Goal: Task Accomplishment & Management: Complete application form

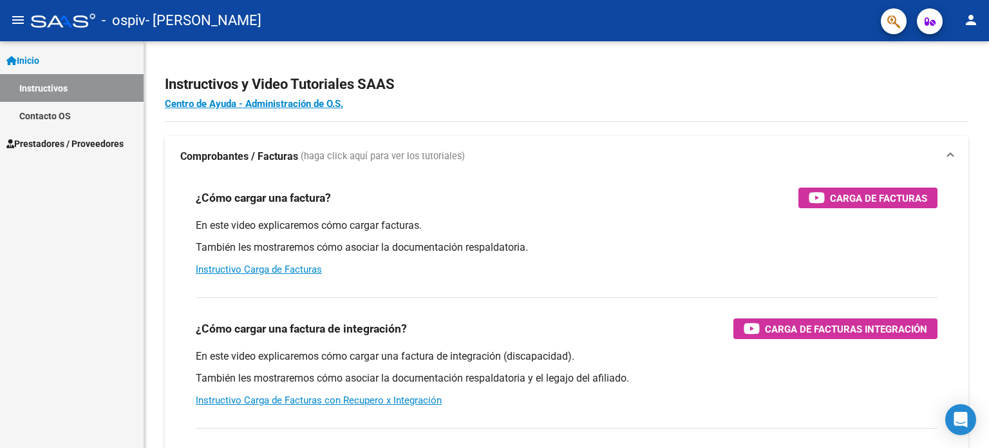
click at [49, 140] on span "Prestadores / Proveedores" at bounding box center [64, 144] width 117 height 14
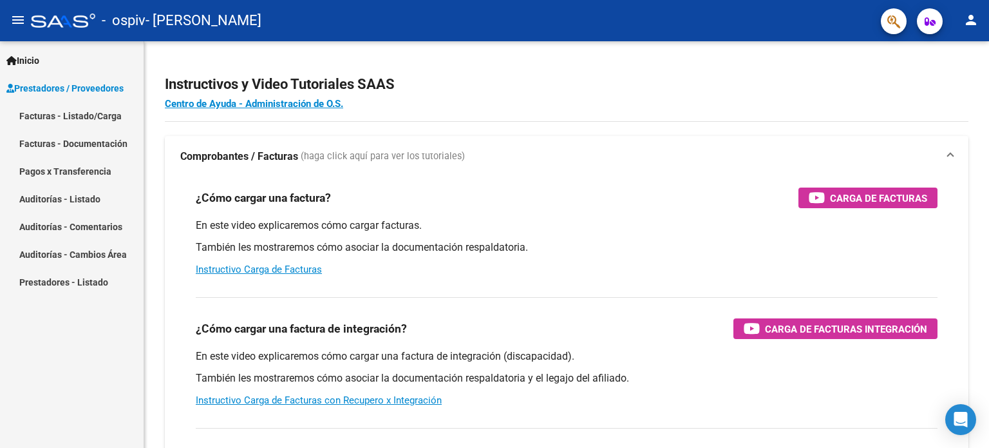
click at [44, 167] on mat-nav-list "Facturas - Listado/Carga Facturas - Documentación Pagos x Transferencia Auditor…" at bounding box center [72, 199] width 144 height 194
click at [43, 117] on link "Facturas - Listado/Carga" at bounding box center [72, 116] width 144 height 28
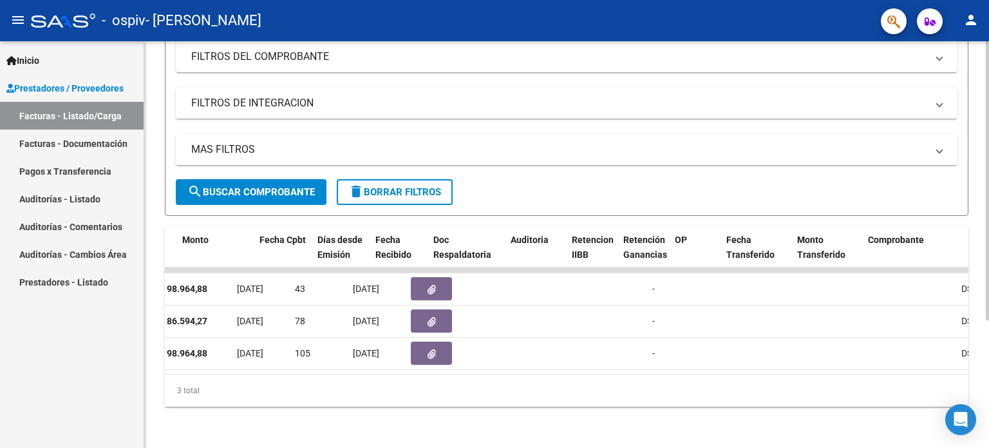
scroll to position [0, 531]
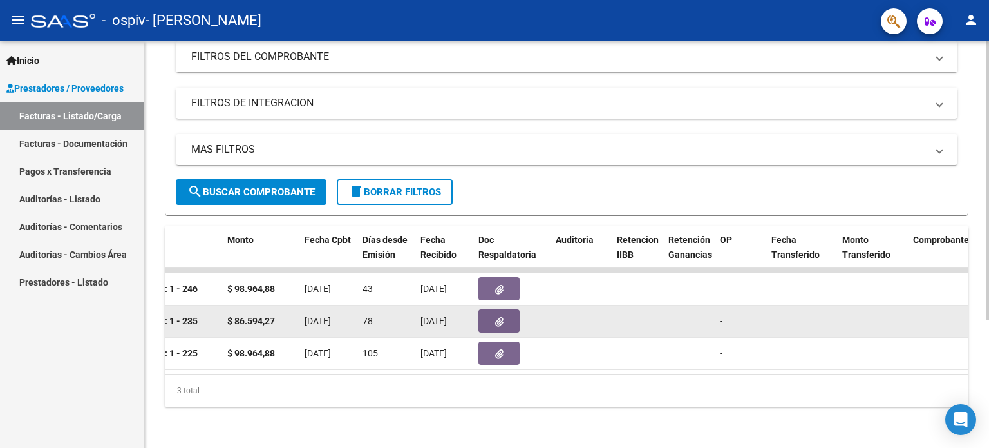
click at [494, 314] on button "button" at bounding box center [499, 320] width 41 height 23
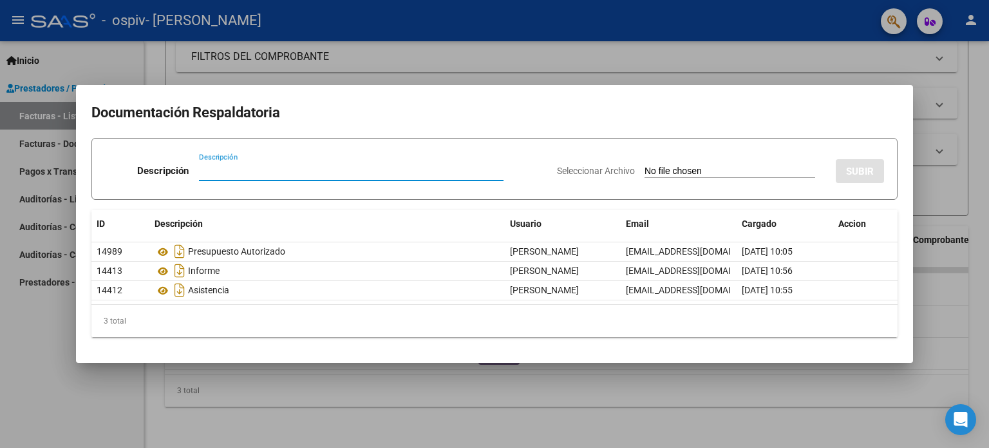
click at [509, 421] on div at bounding box center [494, 224] width 989 height 448
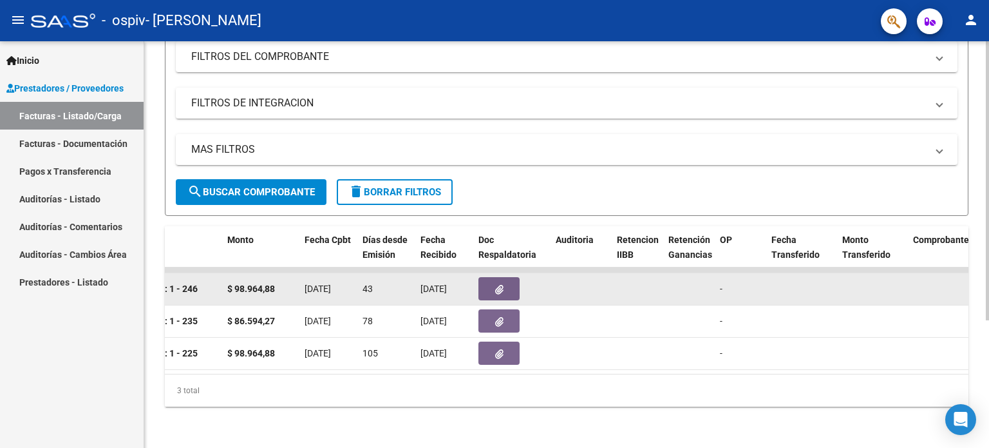
click at [489, 280] on button "button" at bounding box center [499, 288] width 41 height 23
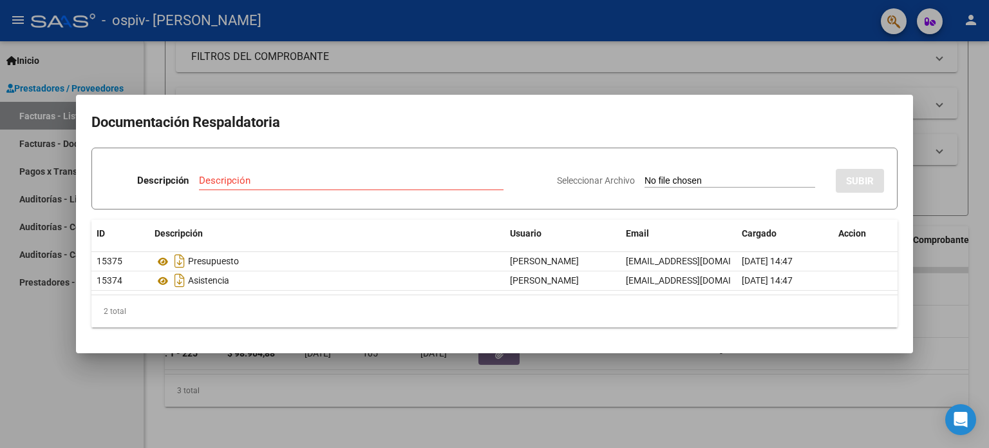
click at [450, 392] on div at bounding box center [494, 224] width 989 height 448
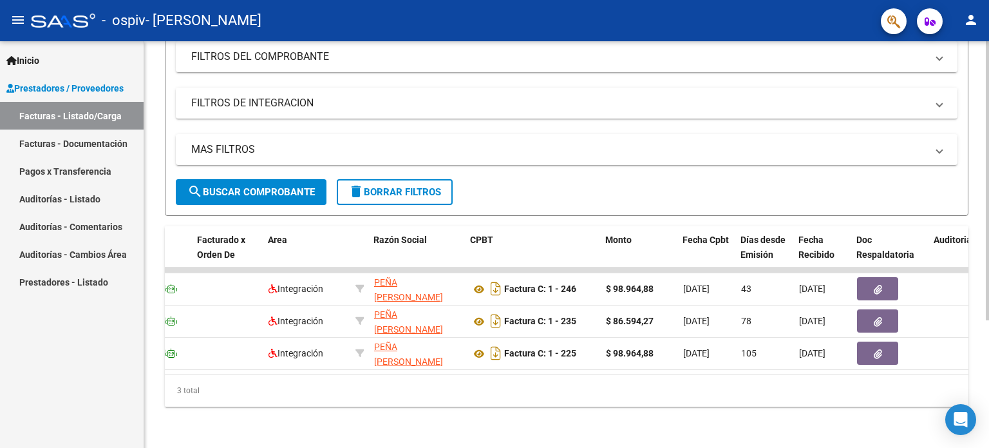
scroll to position [0, 0]
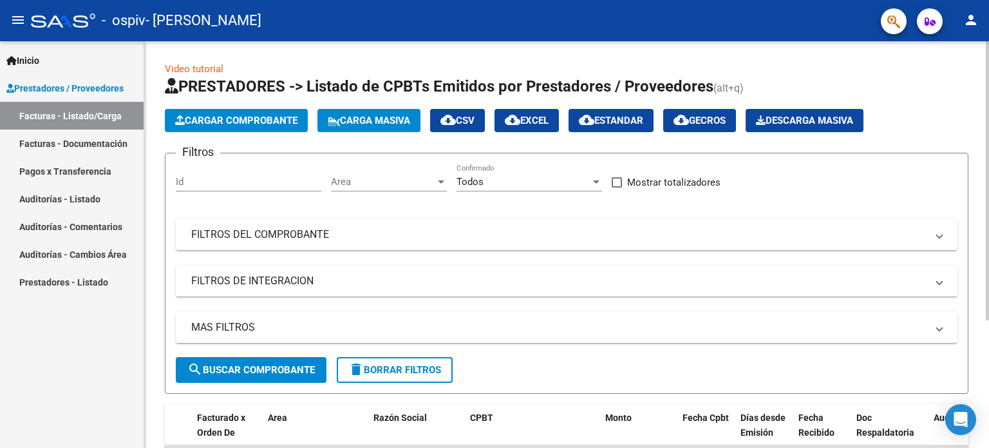
click at [193, 122] on span "Cargar Comprobante" at bounding box center [236, 121] width 122 height 12
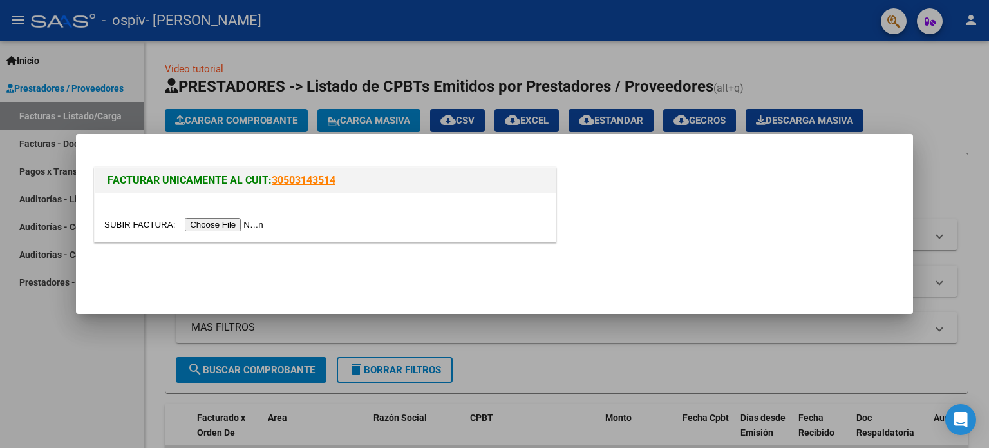
click at [242, 227] on input "file" at bounding box center [185, 225] width 163 height 14
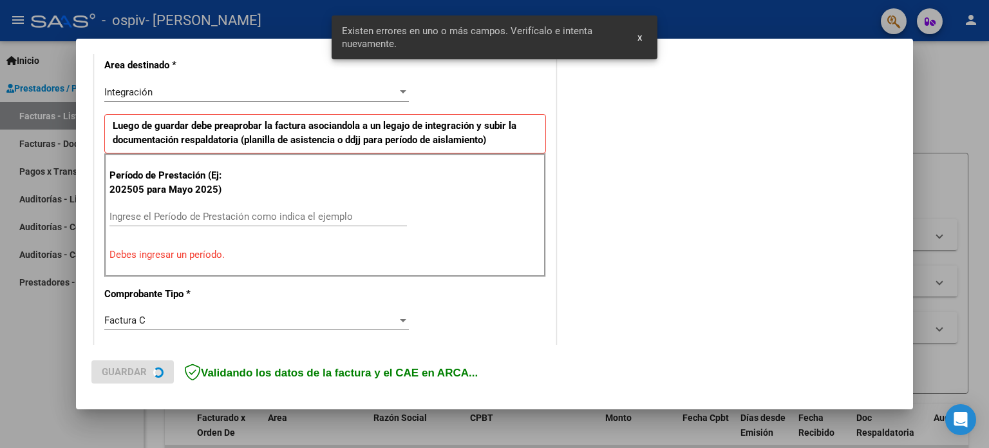
scroll to position [301, 0]
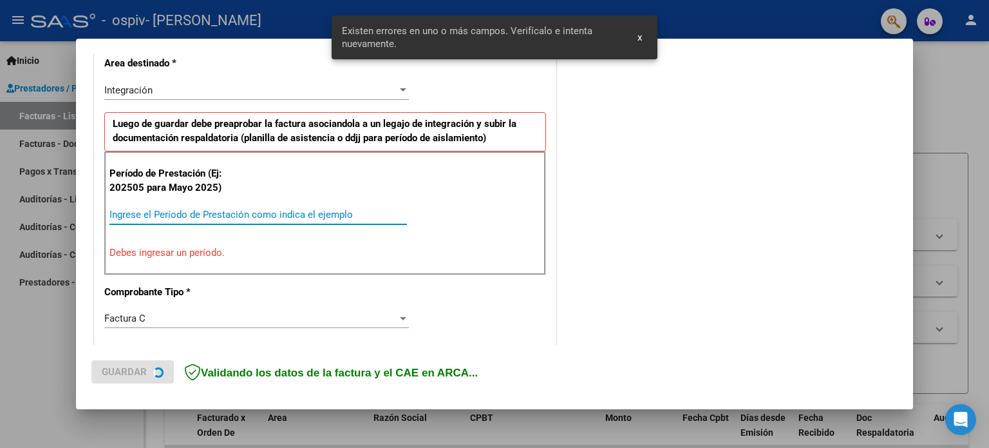
click at [232, 211] on input "Ingrese el Período de Prestación como indica el ejemplo" at bounding box center [258, 215] width 298 height 12
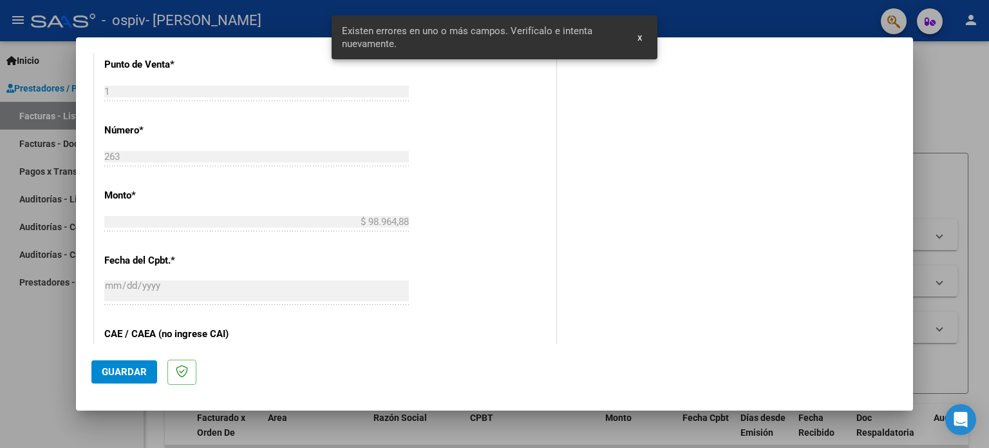
scroll to position [840, 0]
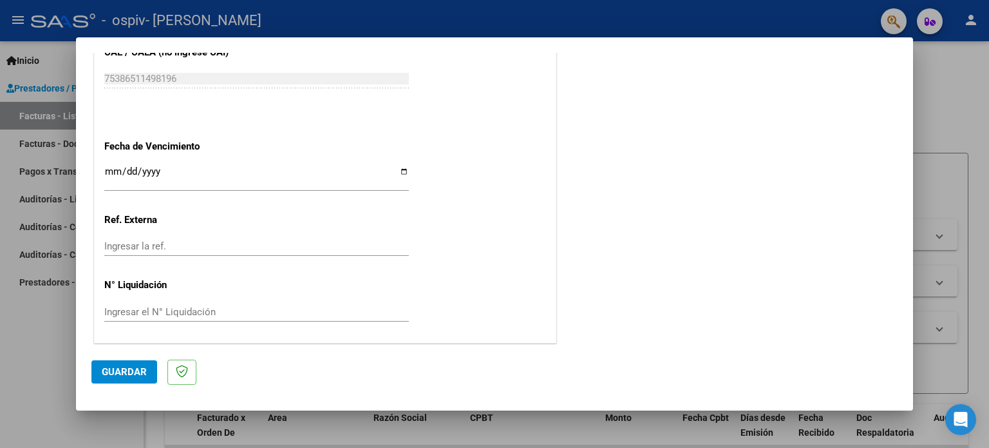
type input "202508"
click at [125, 371] on span "Guardar" at bounding box center [124, 372] width 45 height 12
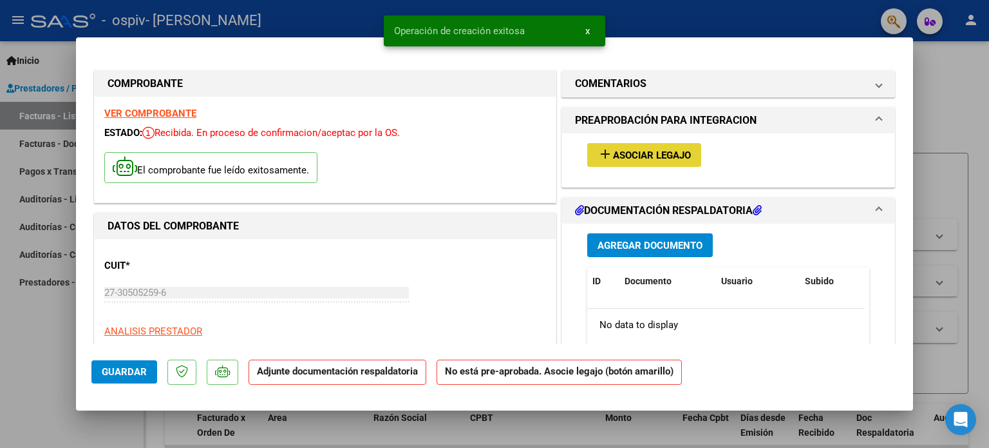
click at [641, 155] on span "Asociar Legajo" at bounding box center [652, 155] width 78 height 12
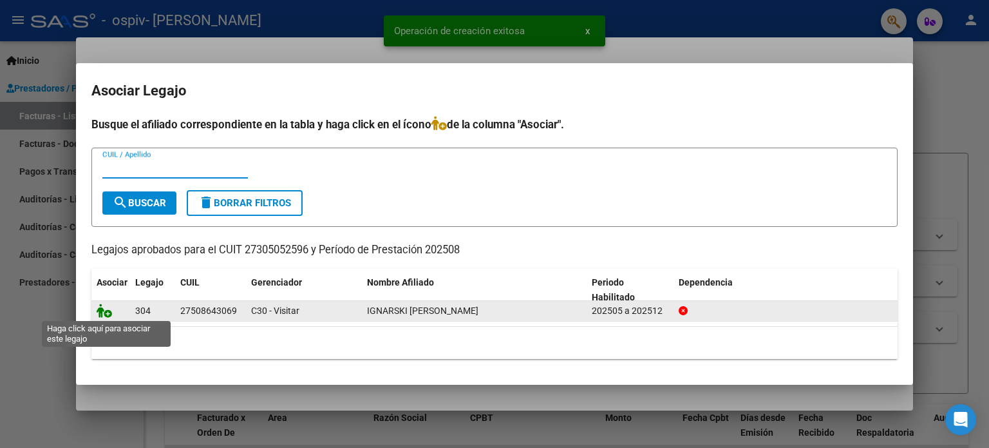
click at [104, 310] on icon at bounding box center [104, 310] width 15 height 14
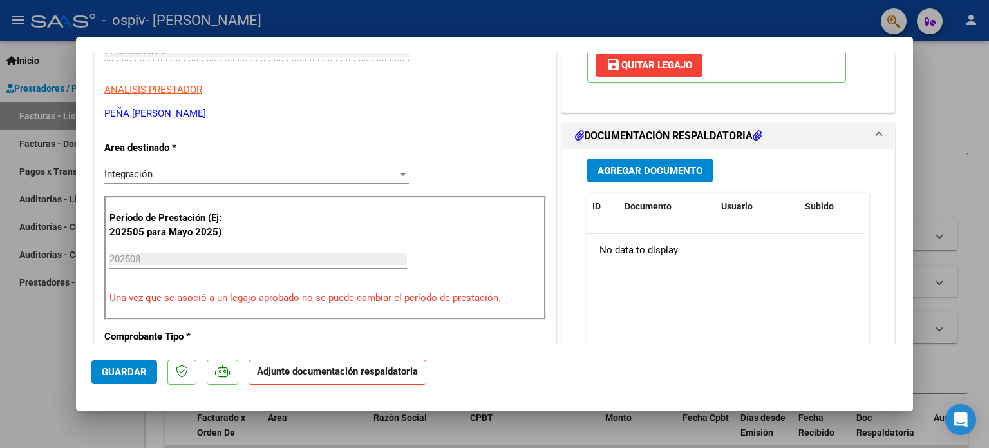
scroll to position [258, 0]
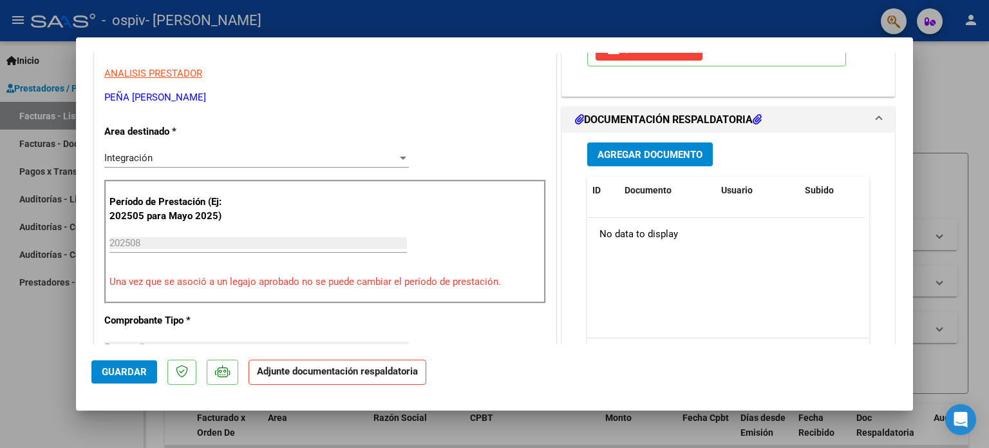
click at [617, 155] on span "Agregar Documento" at bounding box center [650, 155] width 105 height 12
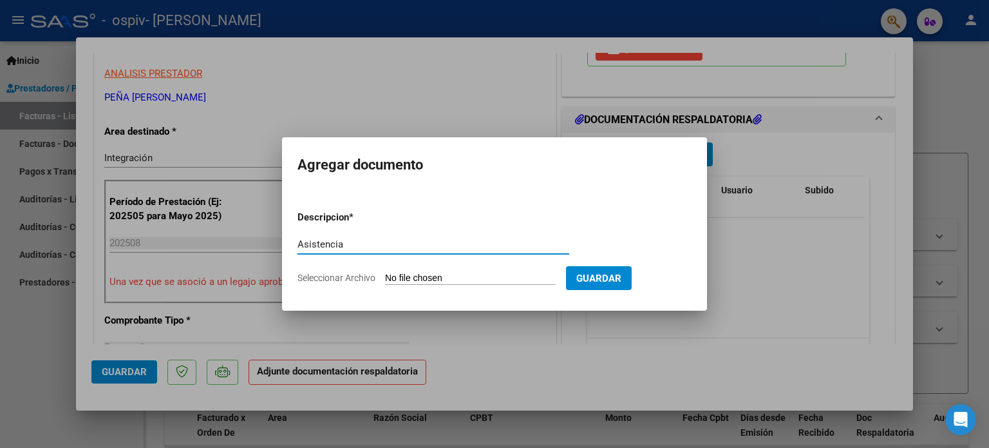
type input "Asistencia"
click at [443, 281] on input "Seleccionar Archivo" at bounding box center [470, 278] width 171 height 12
type input "C:\fakepath\IGNARSKI.pdf"
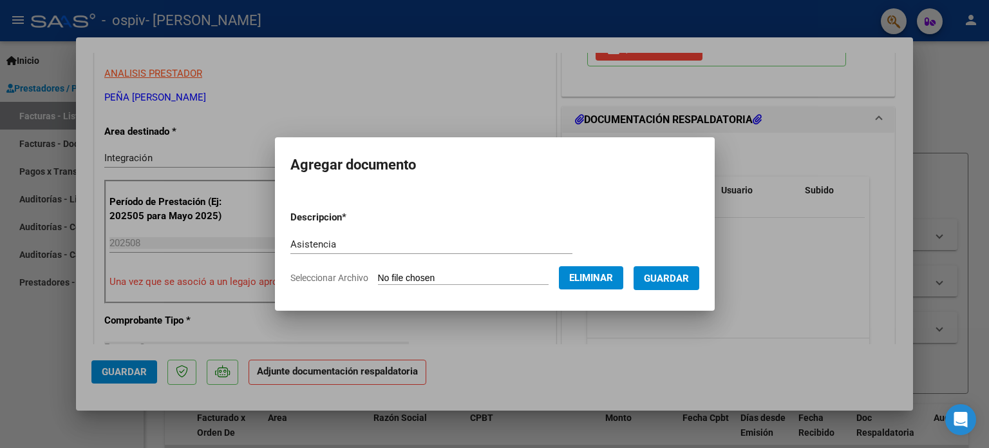
click at [689, 275] on span "Guardar" at bounding box center [666, 278] width 45 height 12
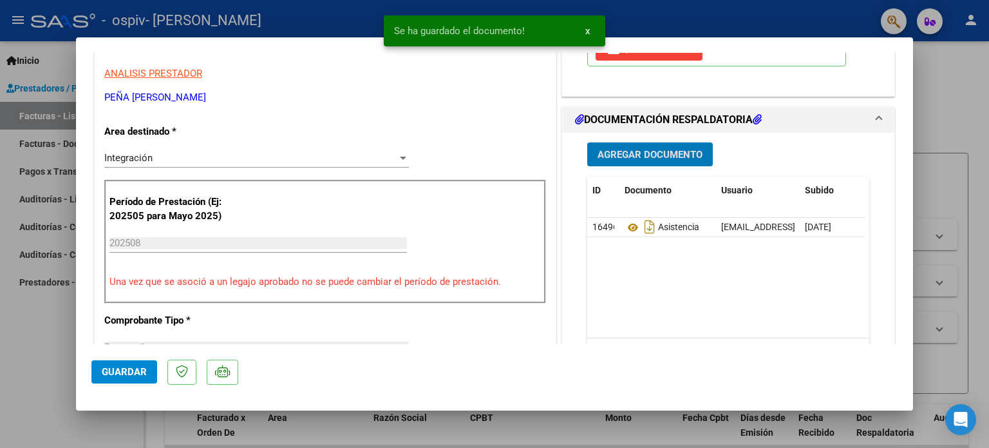
click at [616, 150] on span "Agregar Documento" at bounding box center [650, 155] width 105 height 12
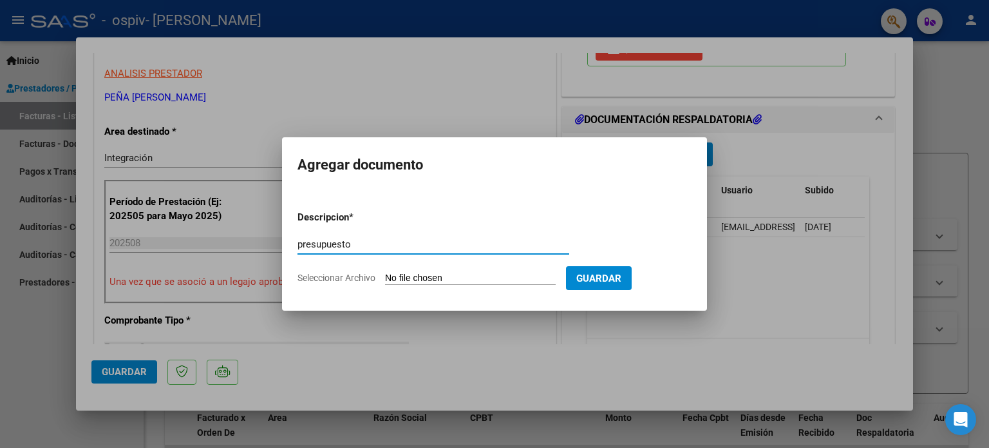
type input "presupuesto"
click at [477, 269] on form "Descripcion * presupuesto Escriba aquí una descripcion Seleccionar Archivo Guar…" at bounding box center [495, 247] width 394 height 94
click at [471, 278] on input "Seleccionar Archivo" at bounding box center [470, 278] width 171 height 12
type input "C:\fakepath\presupuesto.pdf"
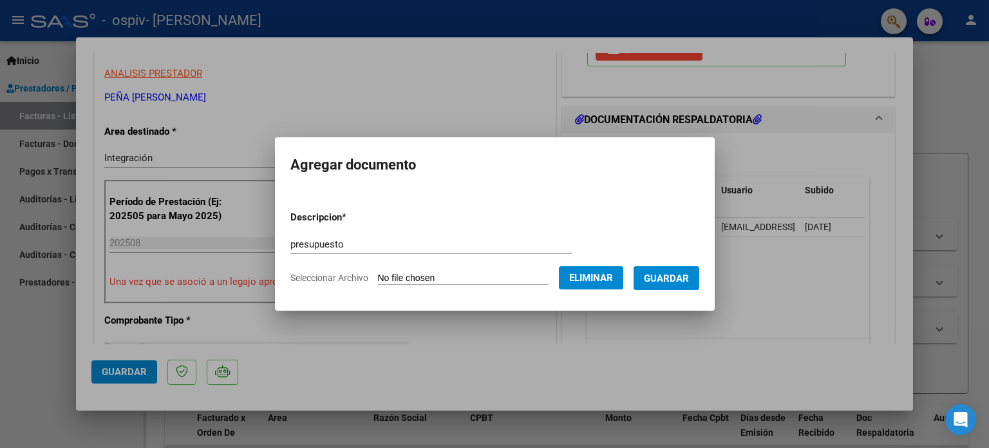
click at [683, 281] on span "Guardar" at bounding box center [666, 278] width 45 height 12
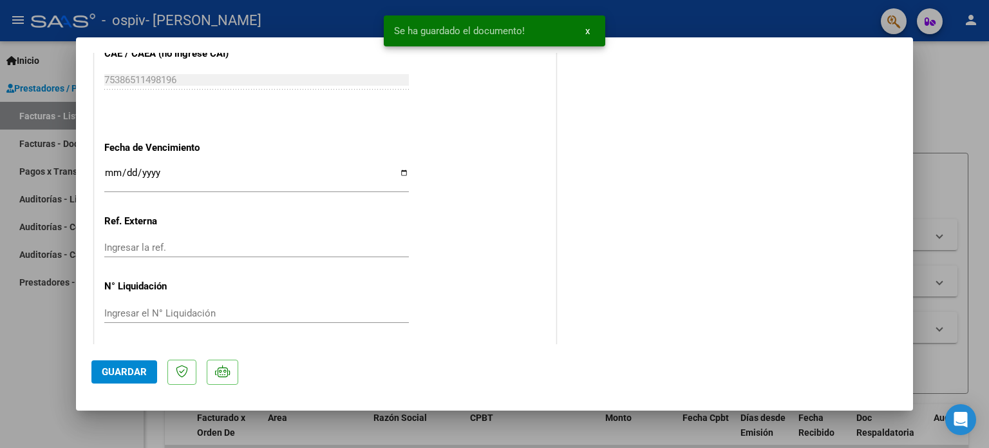
scroll to position [860, 0]
click at [135, 375] on span "Guardar" at bounding box center [124, 372] width 45 height 12
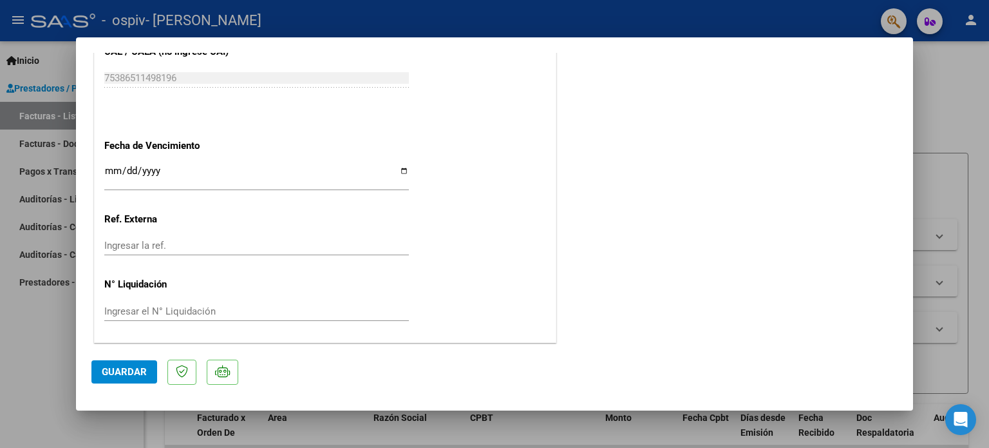
click at [33, 352] on div at bounding box center [494, 224] width 989 height 448
type input "$ 0,00"
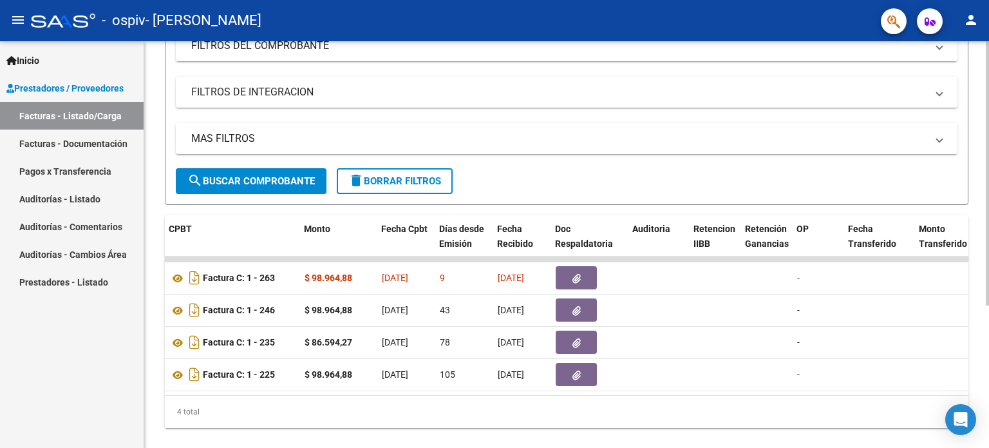
scroll to position [0, 432]
